Goal: Task Accomplishment & Management: Manage account settings

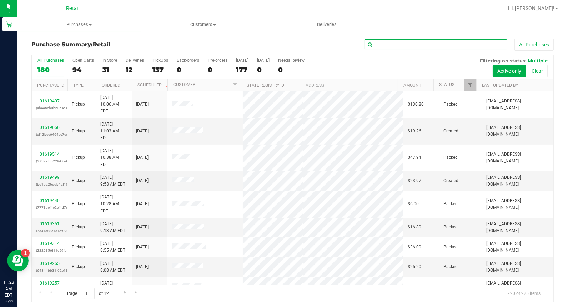
click at [380, 44] on input "text" at bounding box center [436, 44] width 143 height 11
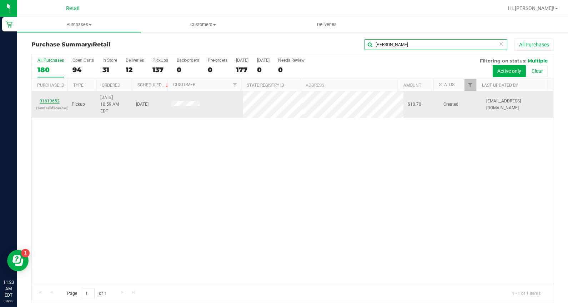
type input "[PERSON_NAME]"
click at [54, 99] on link "01619652" at bounding box center [50, 101] width 20 height 5
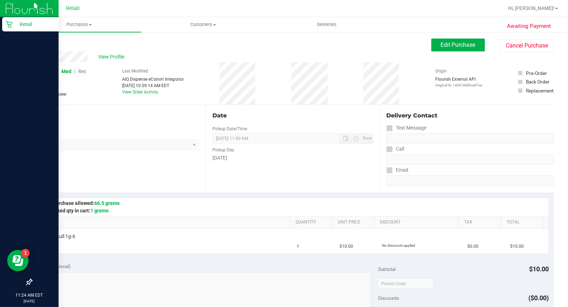
click at [18, 25] on p "Retail" at bounding box center [34, 24] width 43 height 9
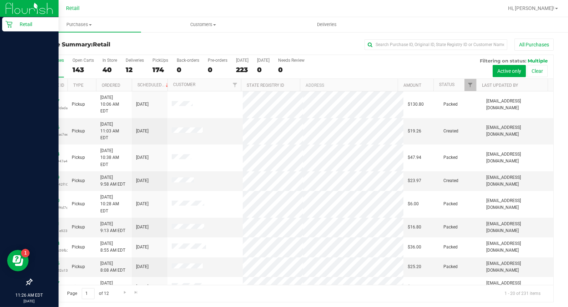
click at [4, 23] on div "Retail" at bounding box center [30, 24] width 56 height 14
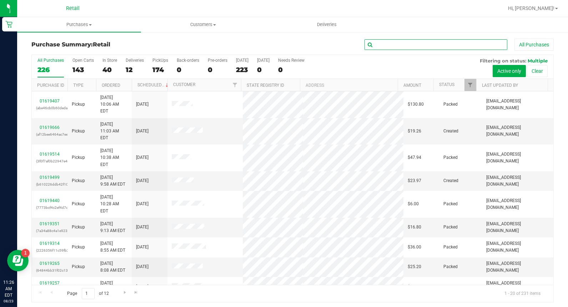
click at [376, 45] on input "text" at bounding box center [436, 44] width 143 height 11
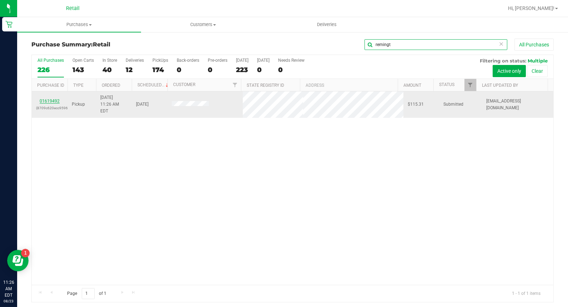
type input "remingt"
click at [53, 100] on link "01619492" at bounding box center [50, 101] width 20 height 5
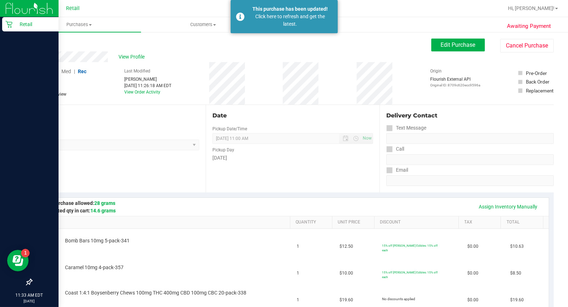
click at [18, 24] on p "Retail" at bounding box center [34, 24] width 43 height 9
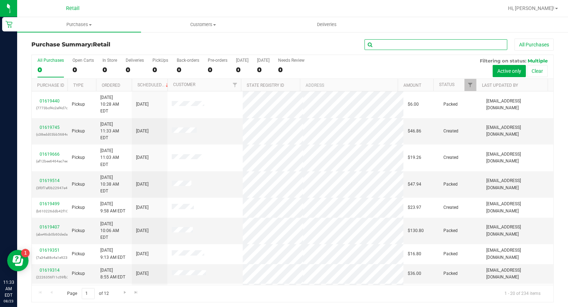
drag, startPoint x: 406, startPoint y: 43, endPoint x: 413, endPoint y: 44, distance: 7.6
click at [406, 44] on input "text" at bounding box center [436, 44] width 143 height 11
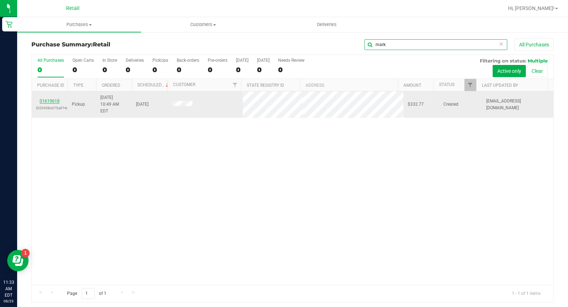
type input "mark"
click at [53, 99] on link "01619618" at bounding box center [50, 101] width 20 height 5
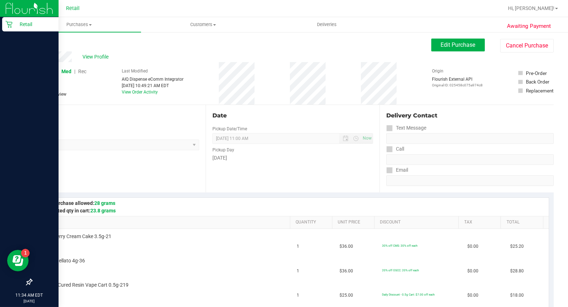
click at [19, 23] on p "Retail" at bounding box center [34, 24] width 43 height 9
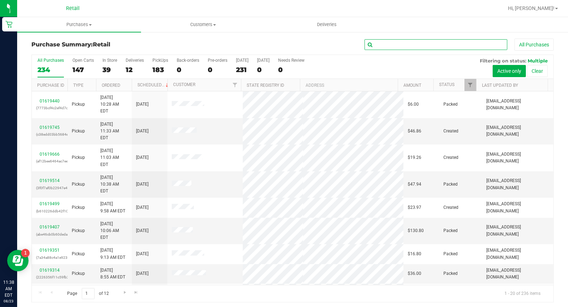
click at [373, 50] on input "text" at bounding box center [436, 44] width 143 height 11
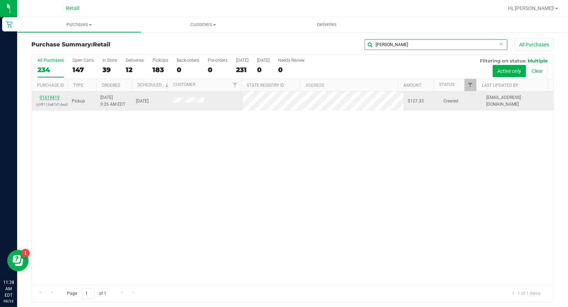
type input "[PERSON_NAME]"
click at [56, 99] on link "01619419" at bounding box center [50, 97] width 20 height 5
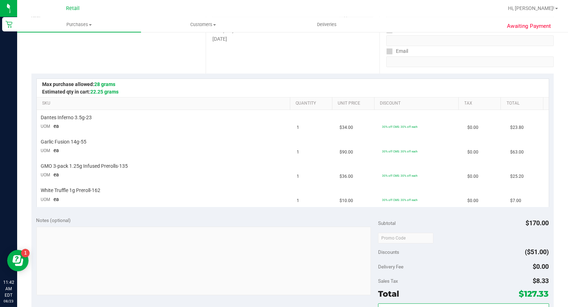
scroll to position [317, 0]
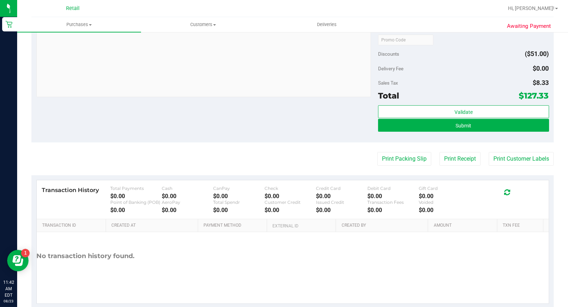
click at [454, 133] on div "Submit" at bounding box center [463, 126] width 171 height 14
click at [456, 125] on span "Submit" at bounding box center [464, 126] width 16 height 6
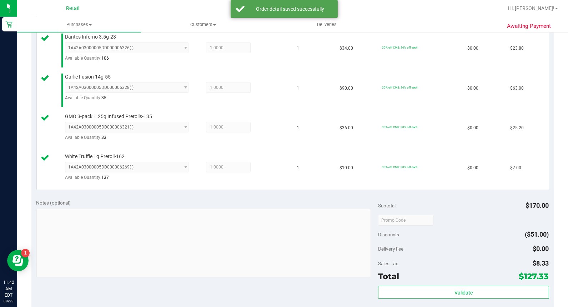
scroll to position [395, 0]
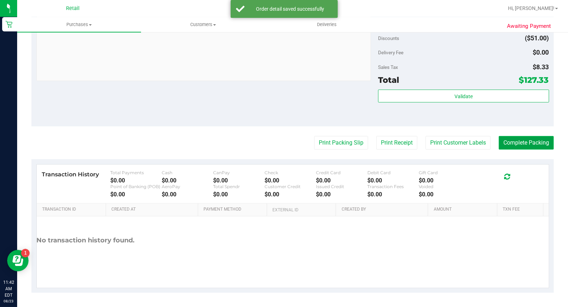
click at [534, 147] on button "Complete Packing" at bounding box center [526, 143] width 55 height 14
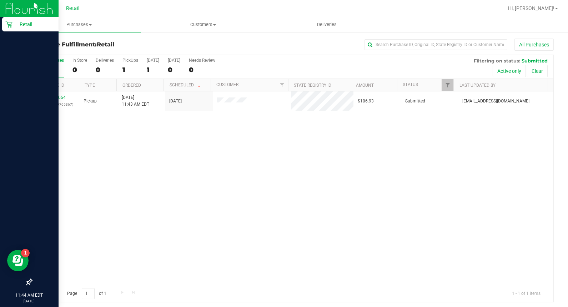
click at [11, 19] on div "Retail" at bounding box center [30, 24] width 56 height 14
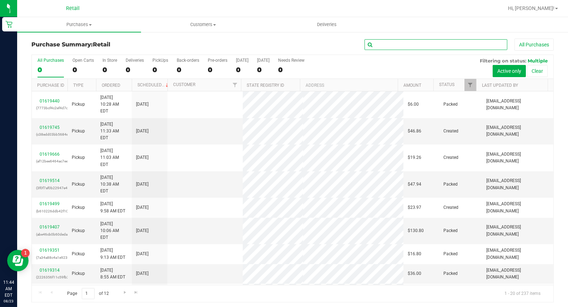
click at [403, 46] on input "text" at bounding box center [436, 44] width 143 height 11
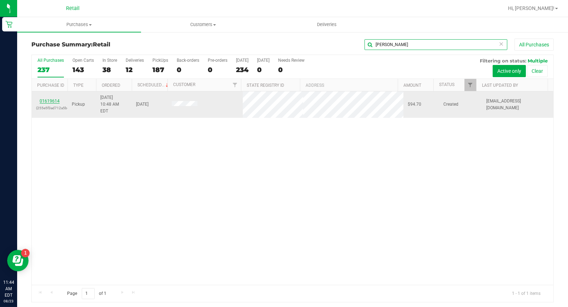
type input "[PERSON_NAME]"
click at [46, 99] on link "01619614" at bounding box center [50, 101] width 20 height 5
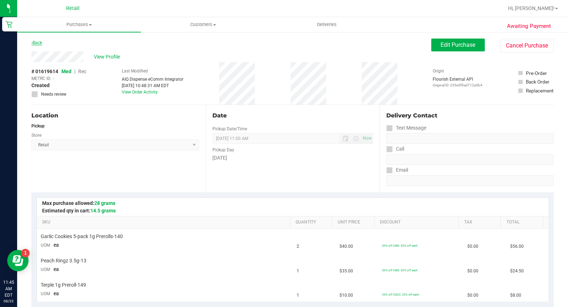
click at [40, 41] on link "Back" at bounding box center [36, 42] width 11 height 5
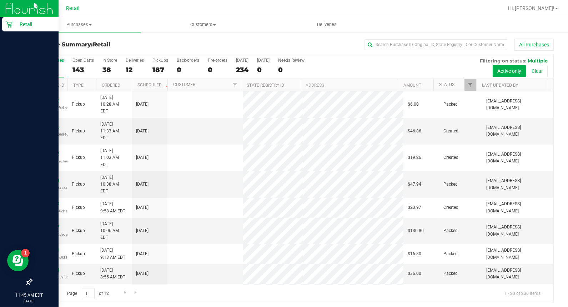
click at [8, 20] on div "Retail" at bounding box center [30, 24] width 56 height 14
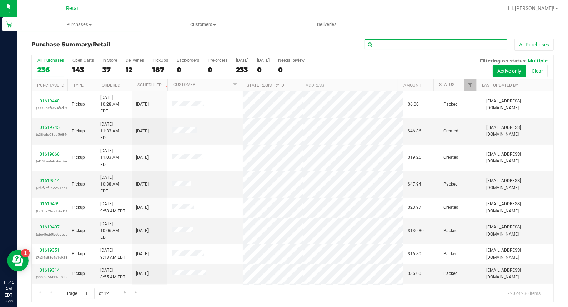
click at [384, 43] on input "text" at bounding box center [436, 44] width 143 height 11
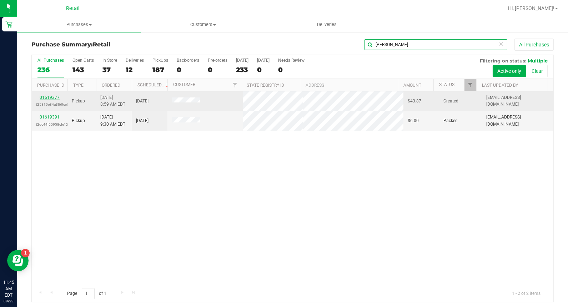
type input "[PERSON_NAME]"
click at [47, 99] on link "01619377" at bounding box center [50, 97] width 20 height 5
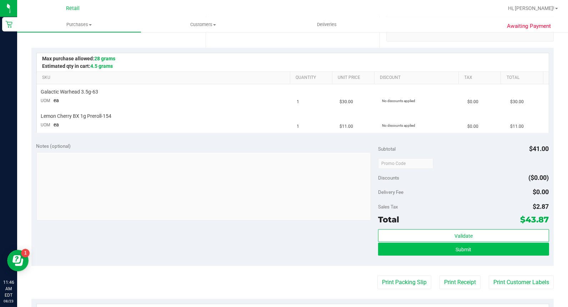
scroll to position [159, 0]
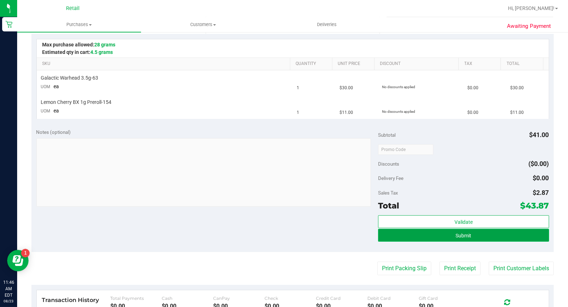
click at [500, 238] on button "Submit" at bounding box center [463, 235] width 171 height 13
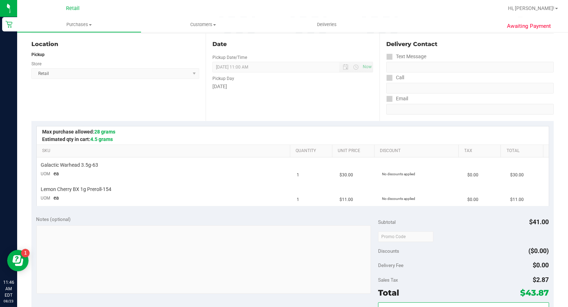
scroll to position [0, 0]
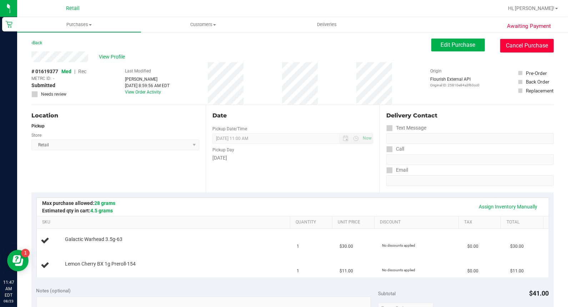
click at [525, 46] on button "Cancel Purchase" at bounding box center [527, 46] width 54 height 14
